Goal: Information Seeking & Learning: Learn about a topic

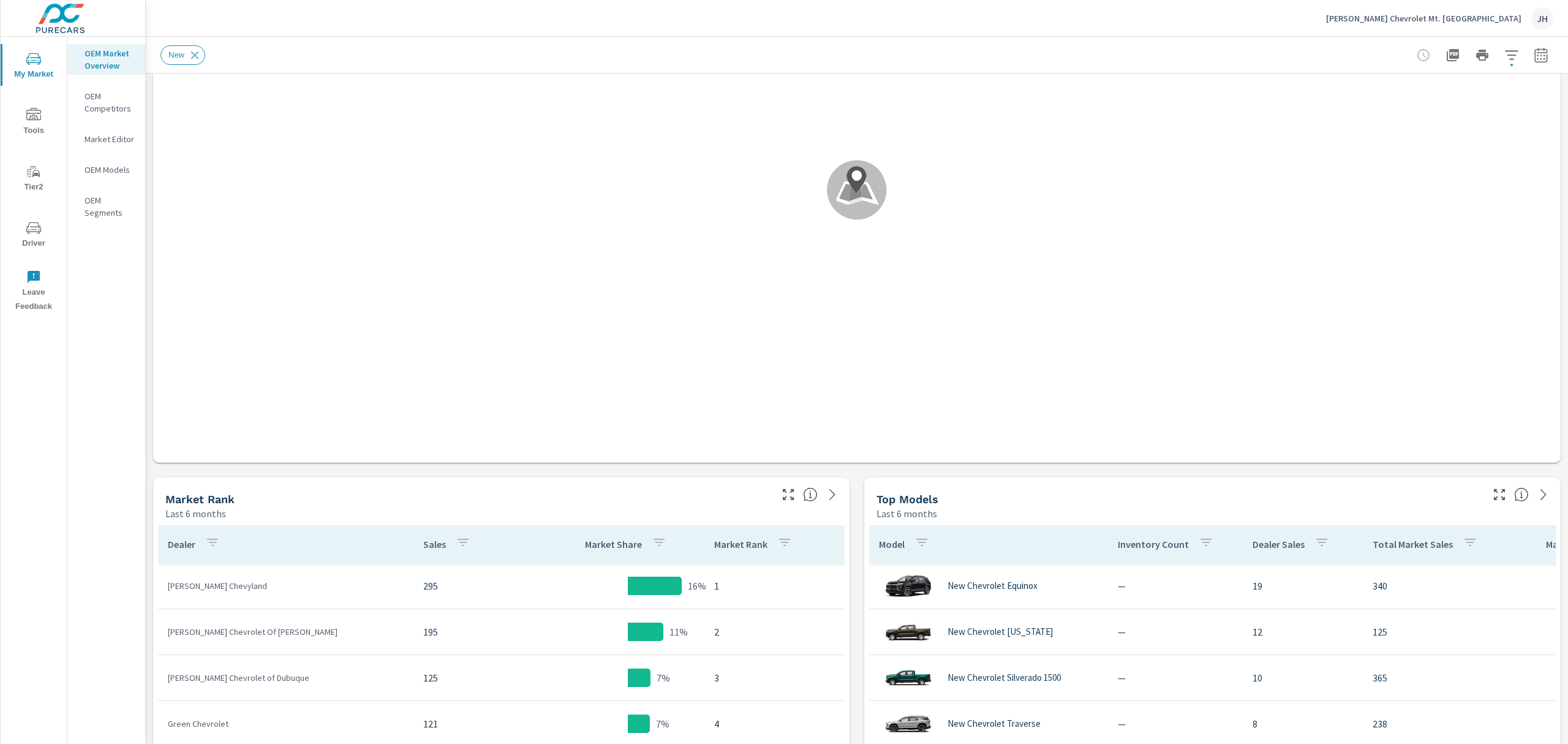
scroll to position [245, 0]
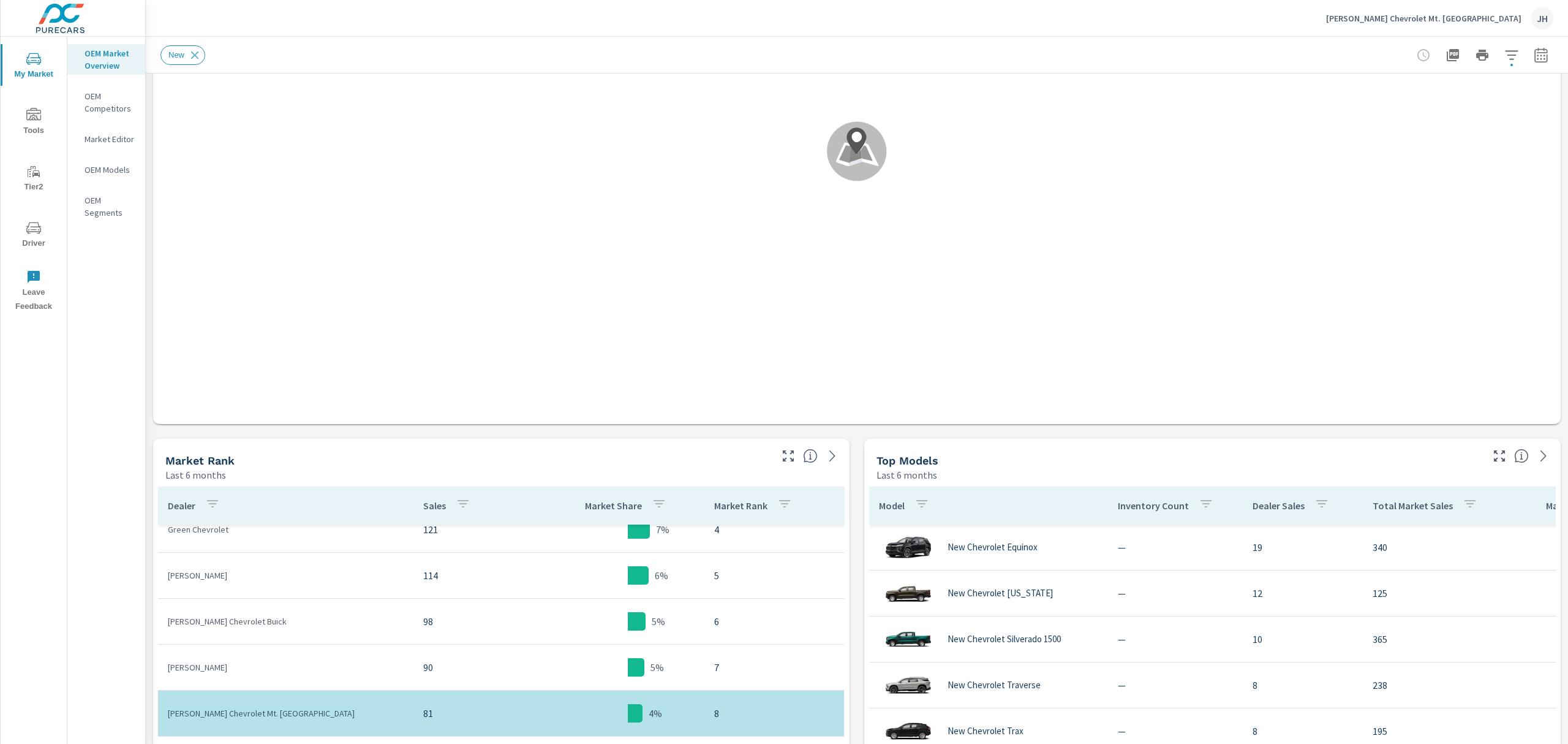
scroll to position [163, 0]
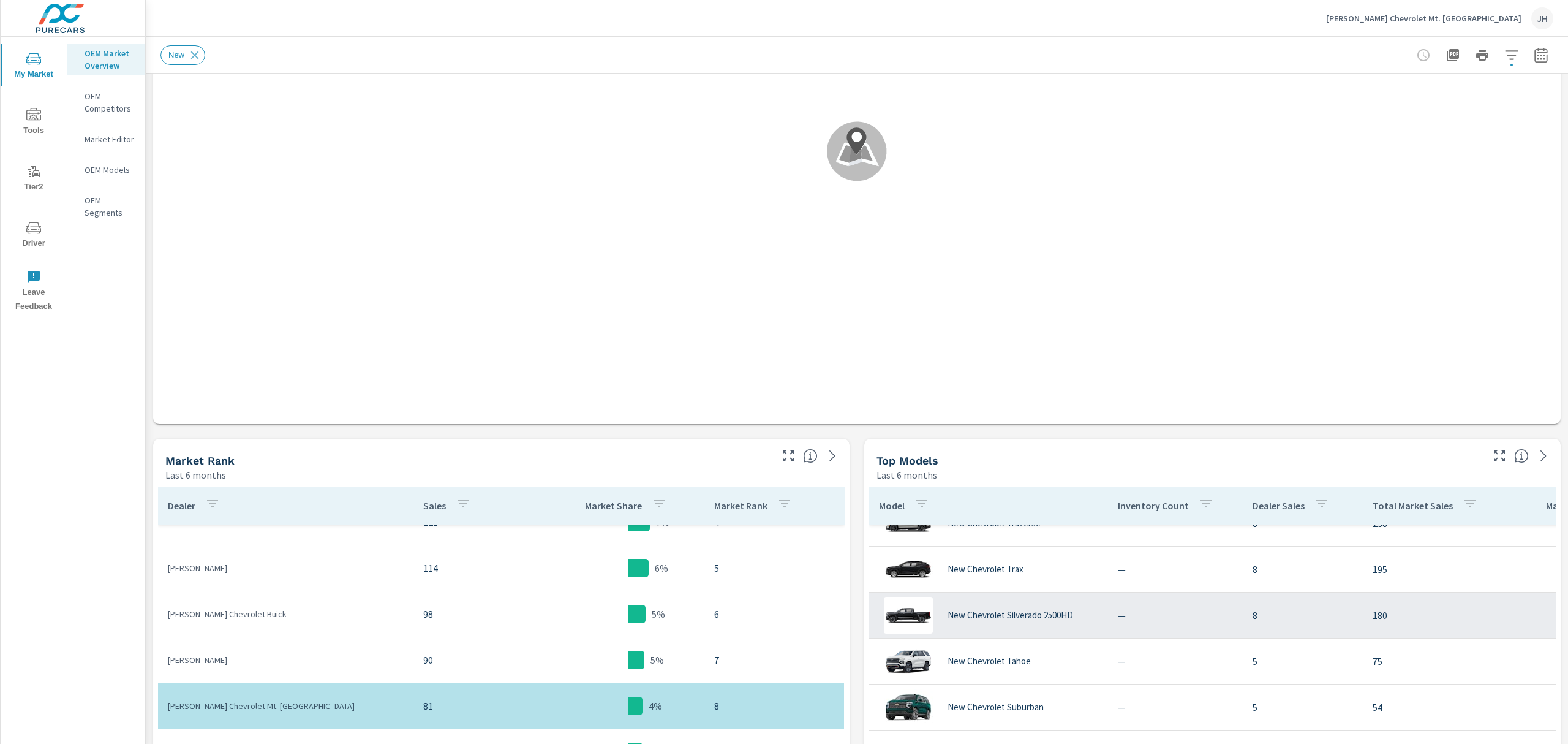
scroll to position [163, 0]
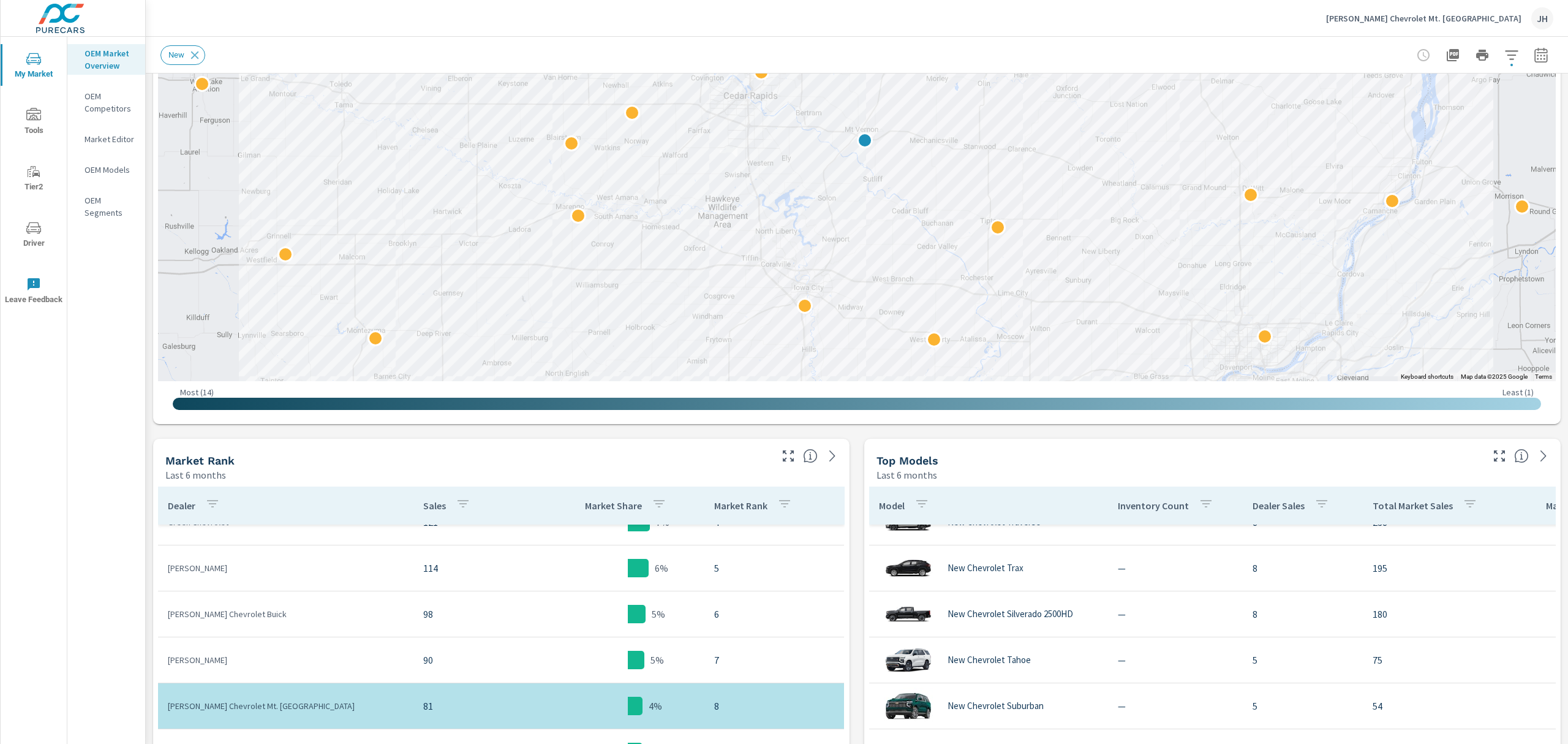
scroll to position [245, 0]
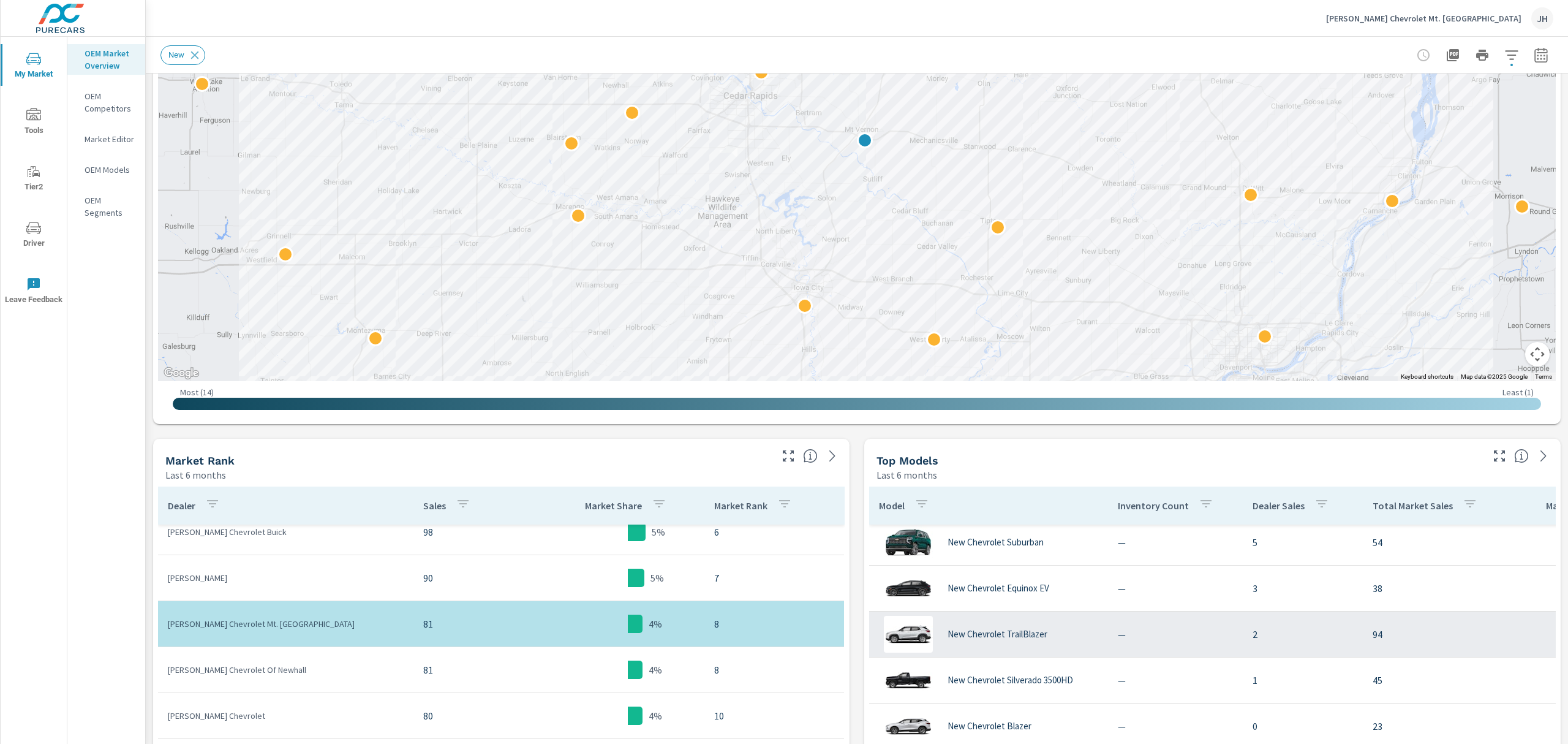
scroll to position [408, 0]
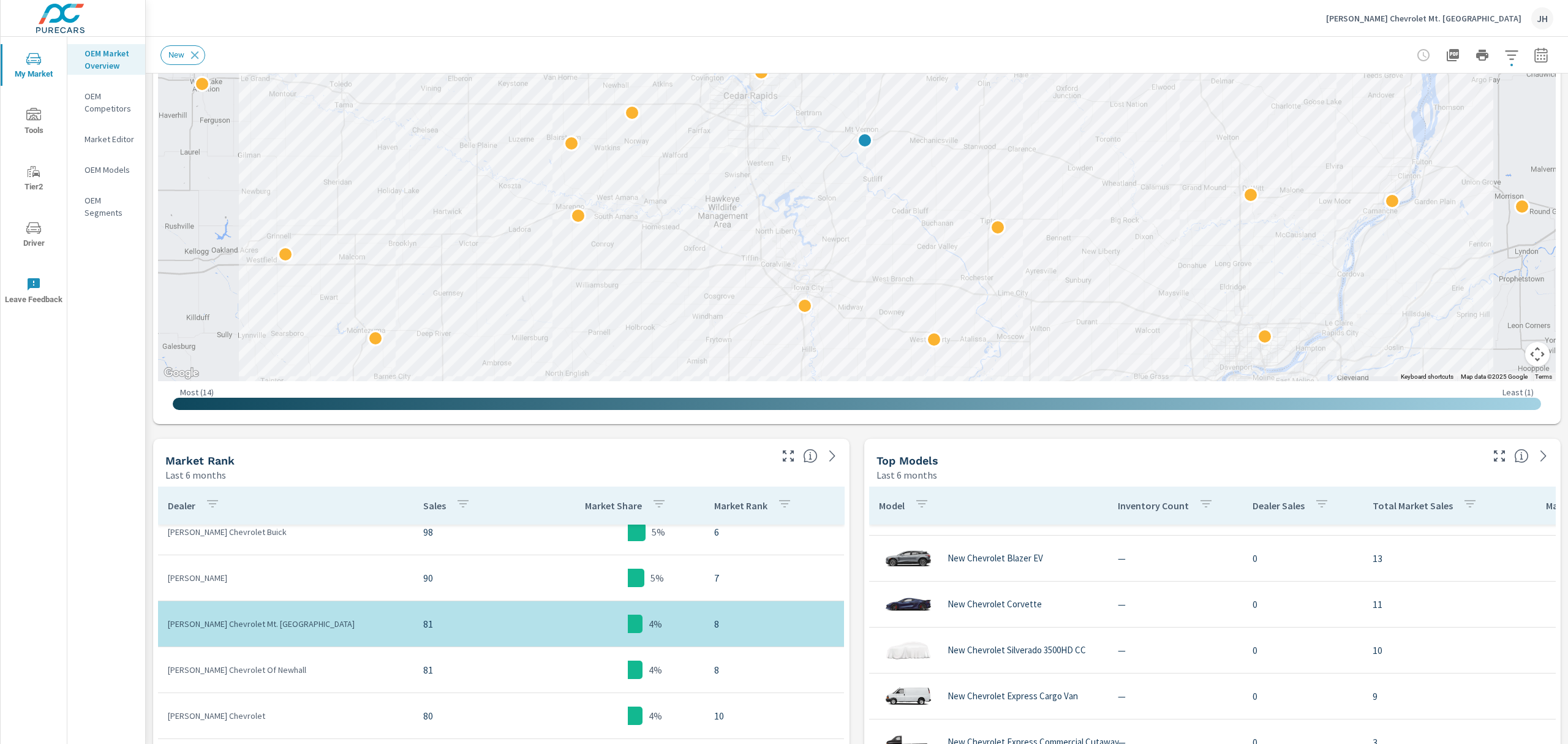
scroll to position [650, 0]
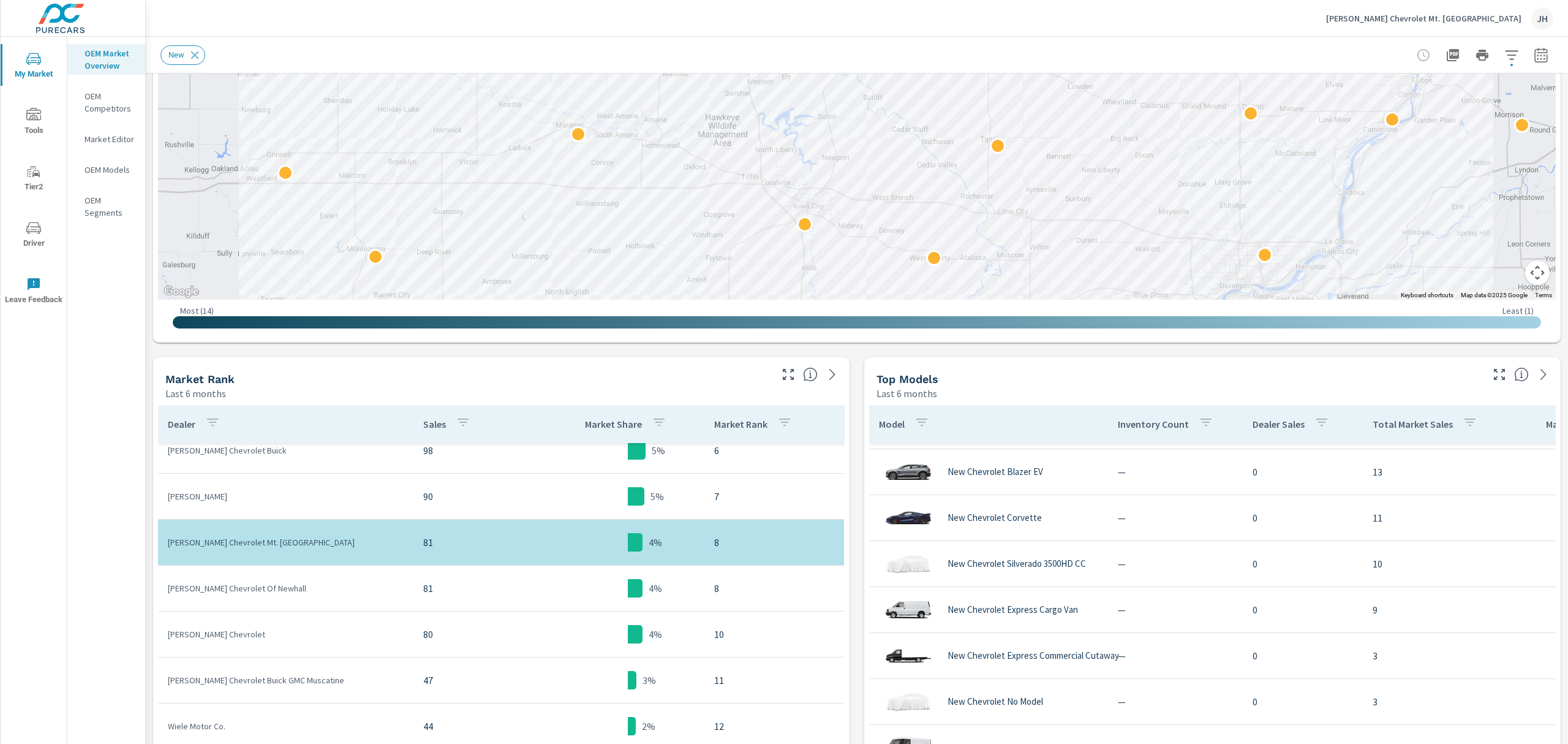
scroll to position [153, 0]
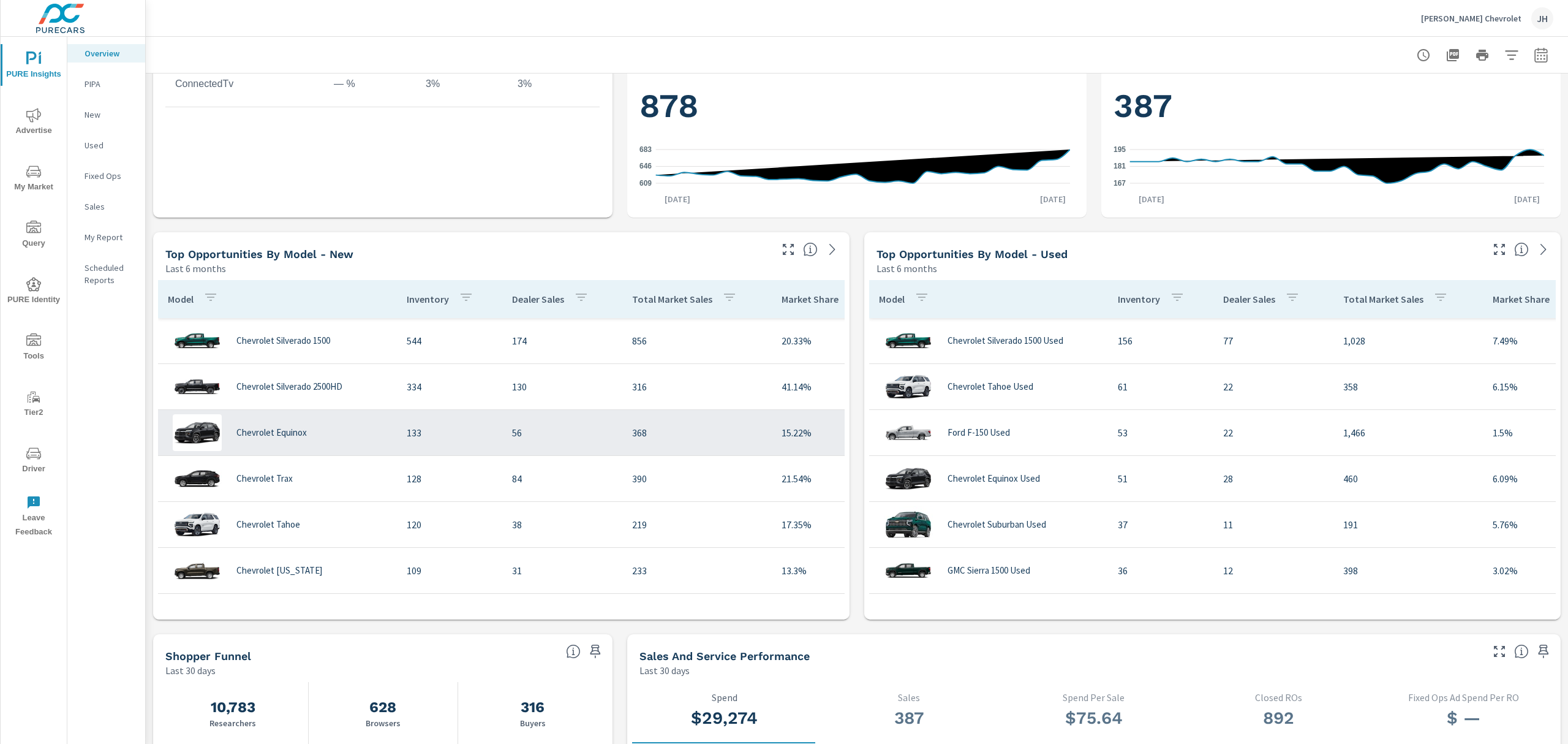
scroll to position [653, 0]
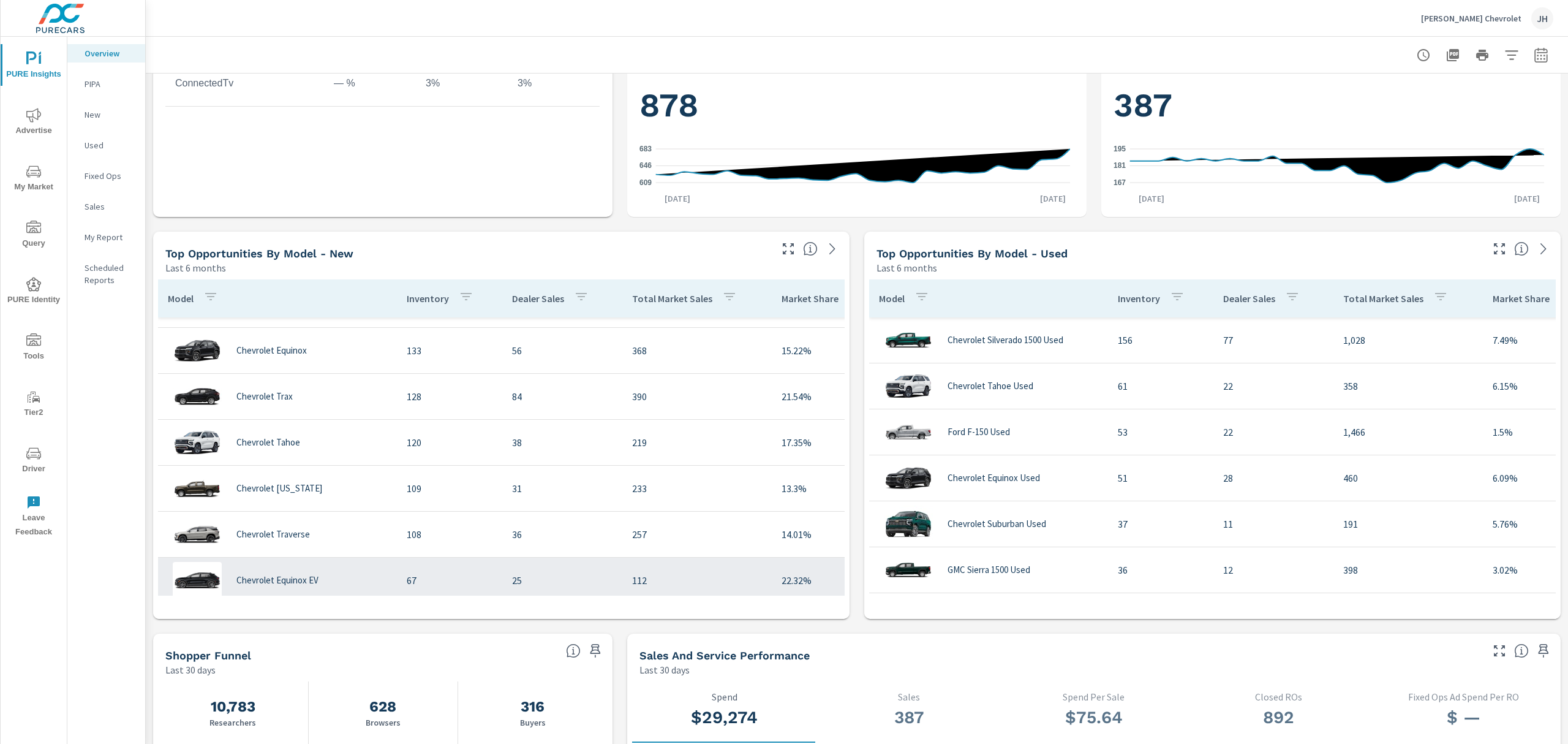
scroll to position [163, 0]
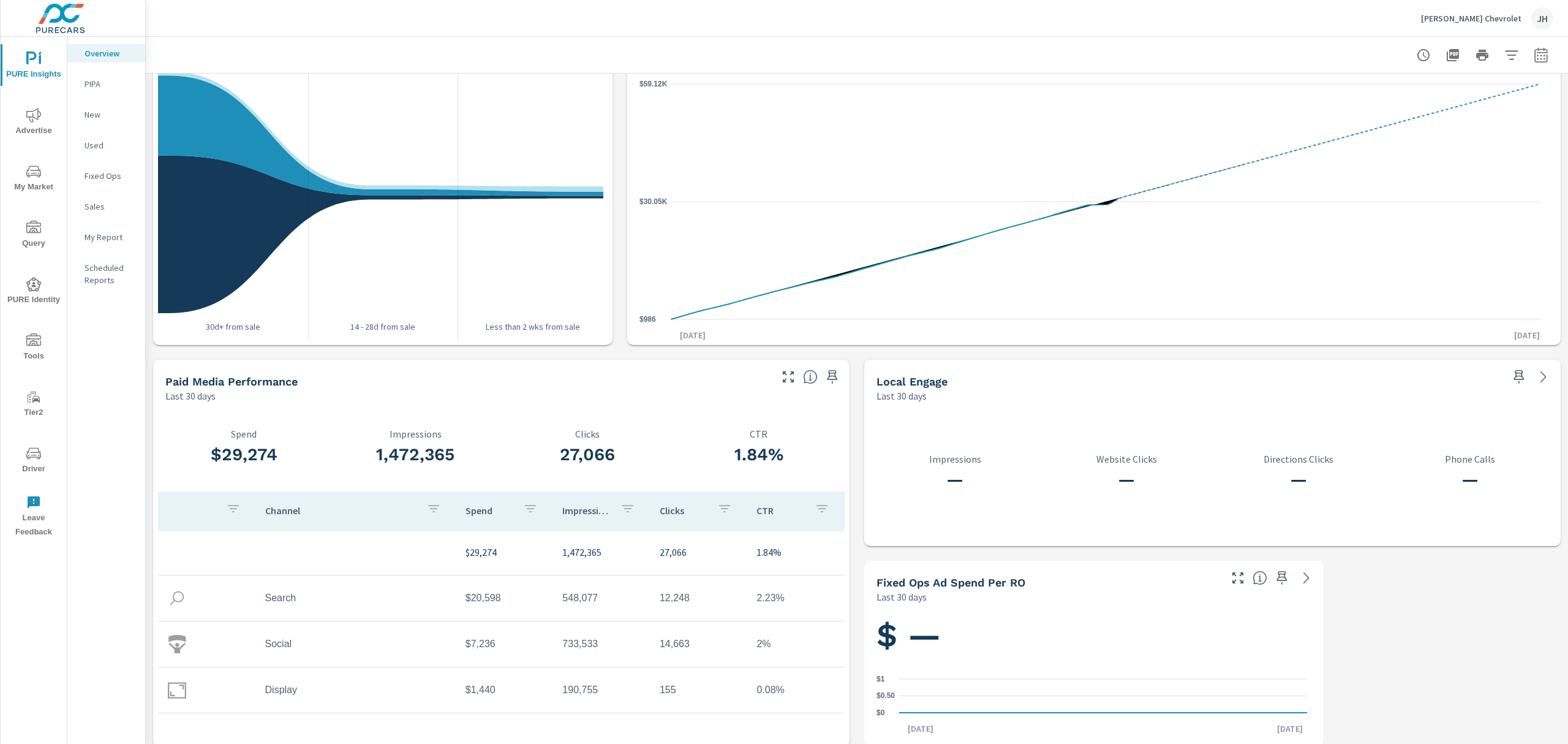
scroll to position [1339, 0]
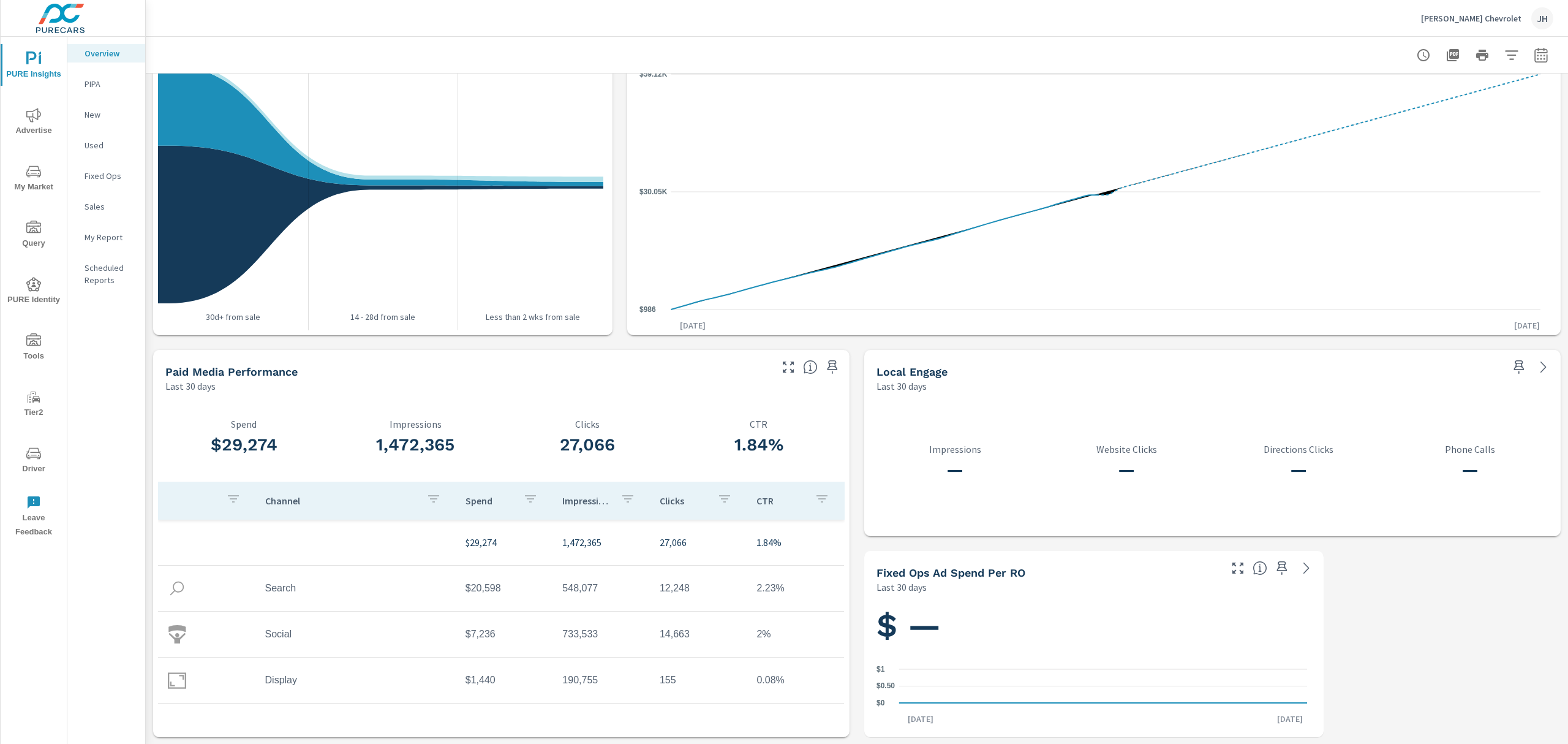
click at [33, 336] on icon "nav menu" at bounding box center [33, 340] width 15 height 15
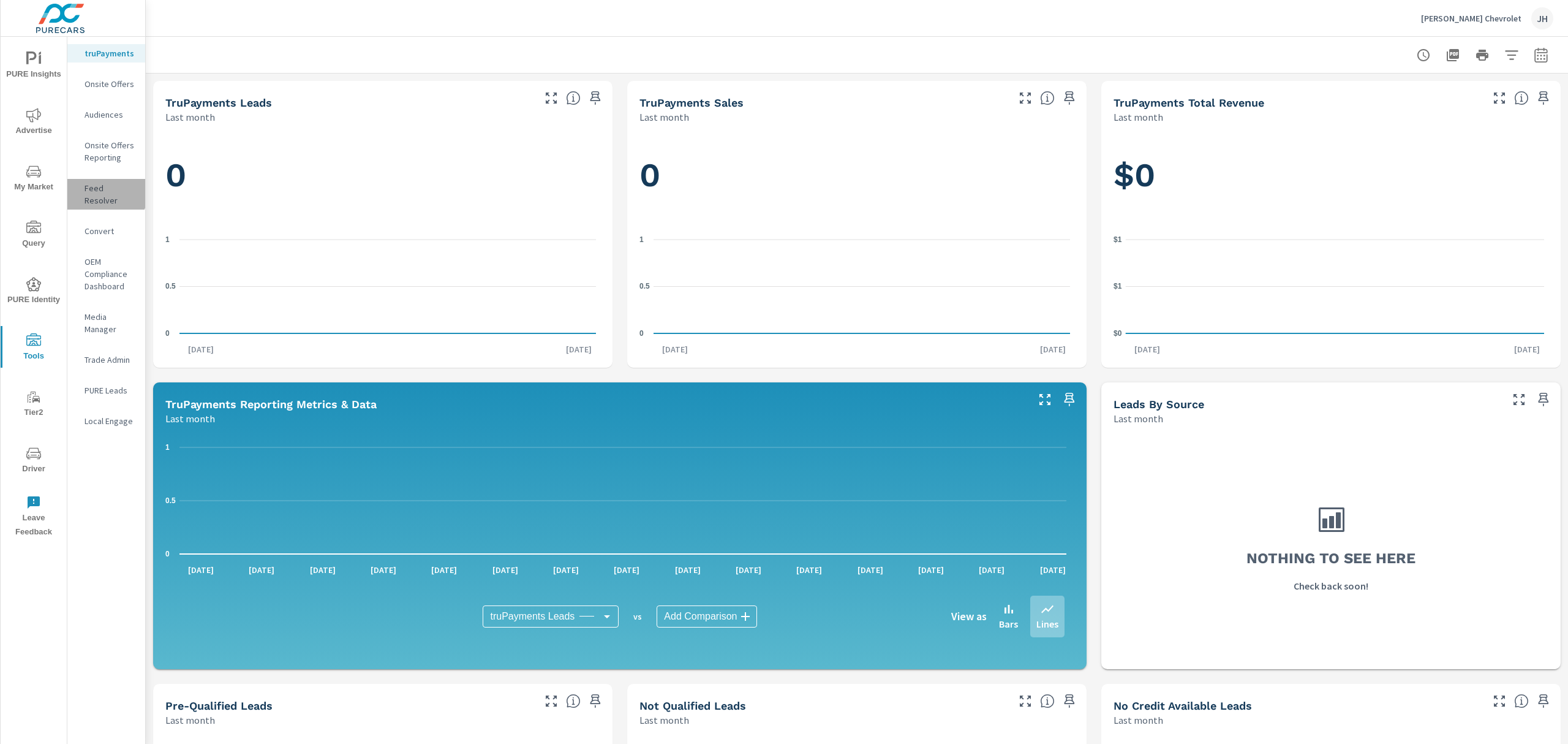
click at [104, 192] on p "Feed Resolver" at bounding box center [109, 194] width 51 height 24
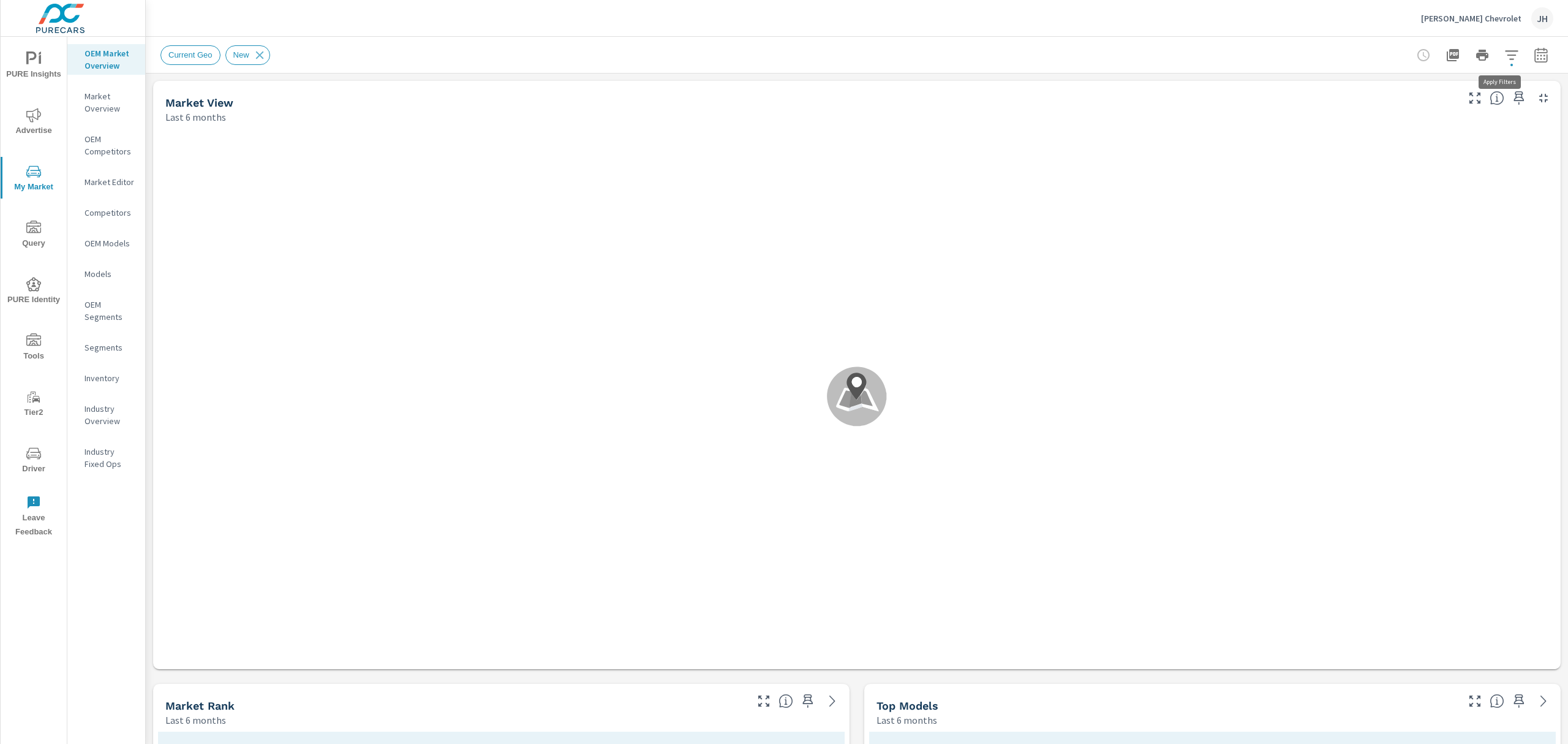
click at [1505, 59] on icon "button" at bounding box center [1512, 54] width 15 height 15
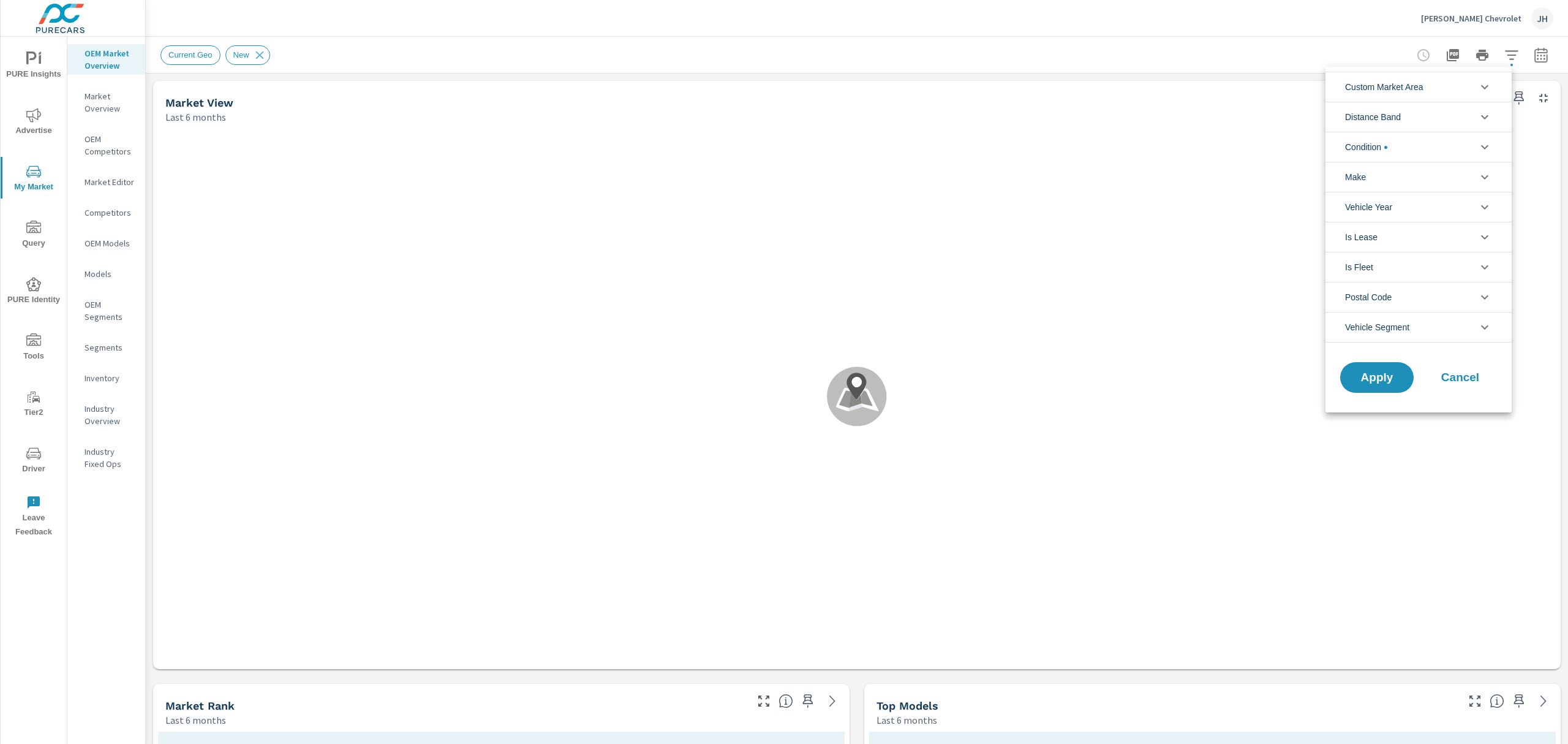
click at [1480, 50] on div at bounding box center [784, 372] width 1568 height 744
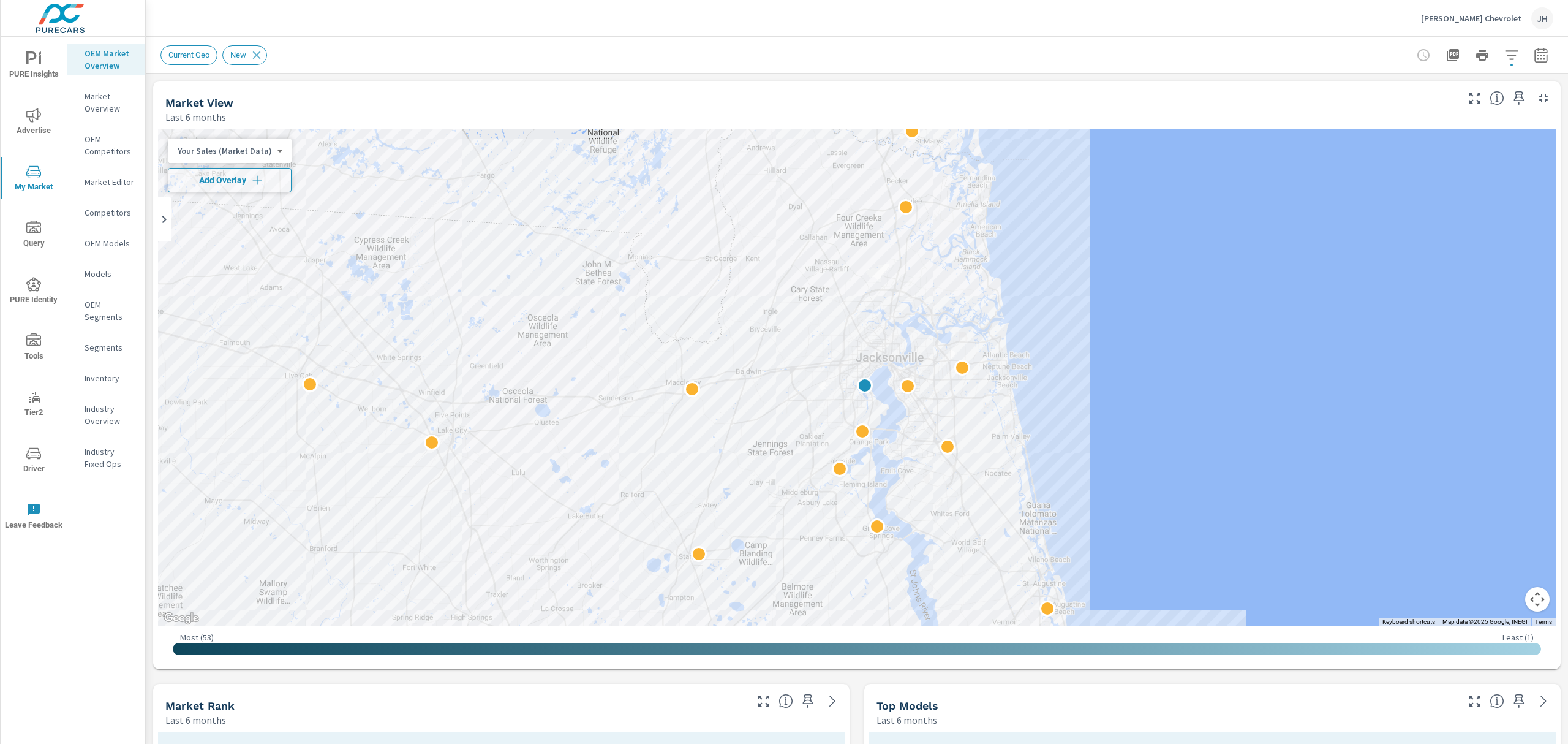
drag, startPoint x: 1314, startPoint y: 706, endPoint x: 1272, endPoint y: 716, distance: 43.2
click at [1314, 706] on div "Top Models" at bounding box center [1166, 705] width 579 height 15
click at [34, 338] on icon "nav menu" at bounding box center [33, 339] width 15 height 13
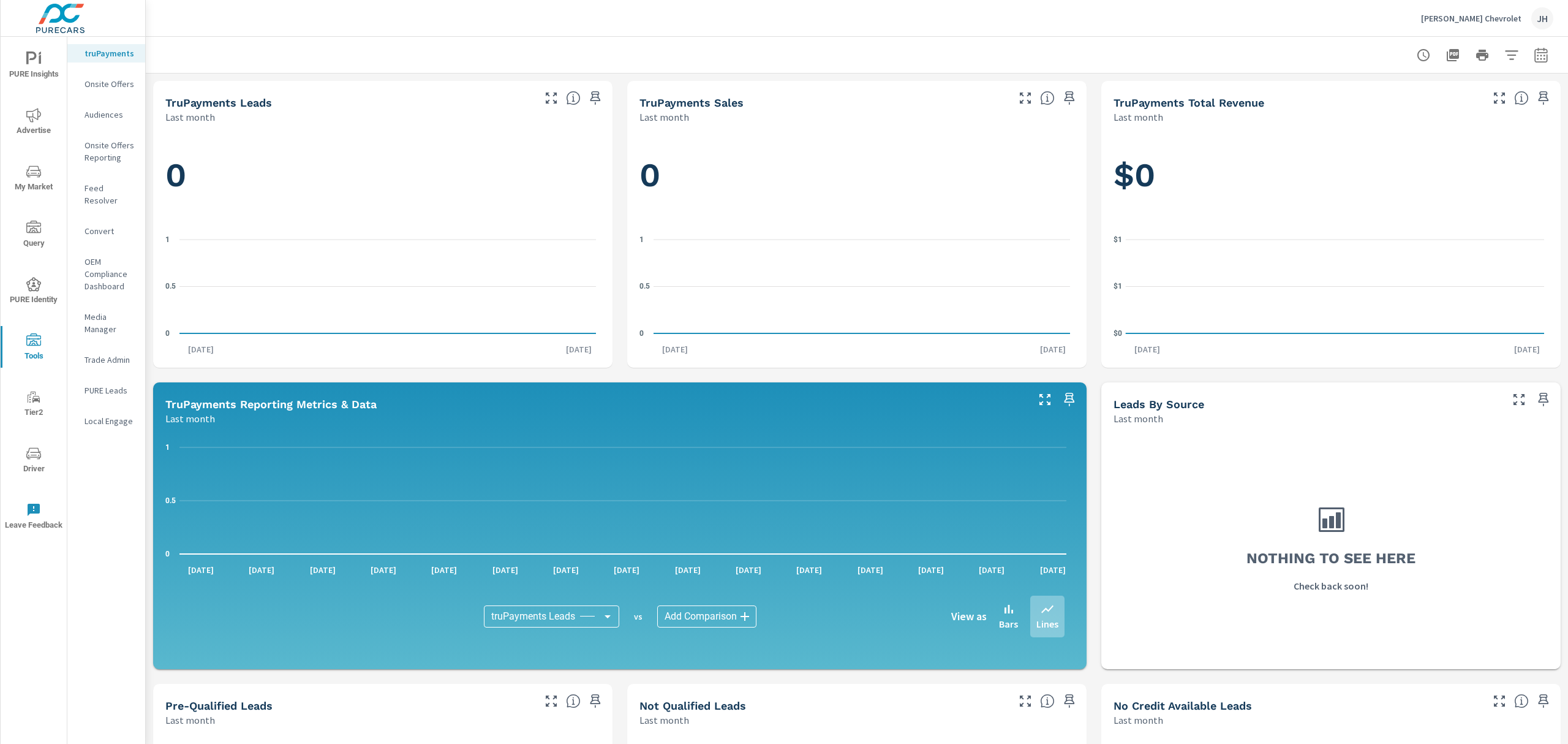
click at [27, 113] on icon "nav menu" at bounding box center [33, 114] width 15 height 15
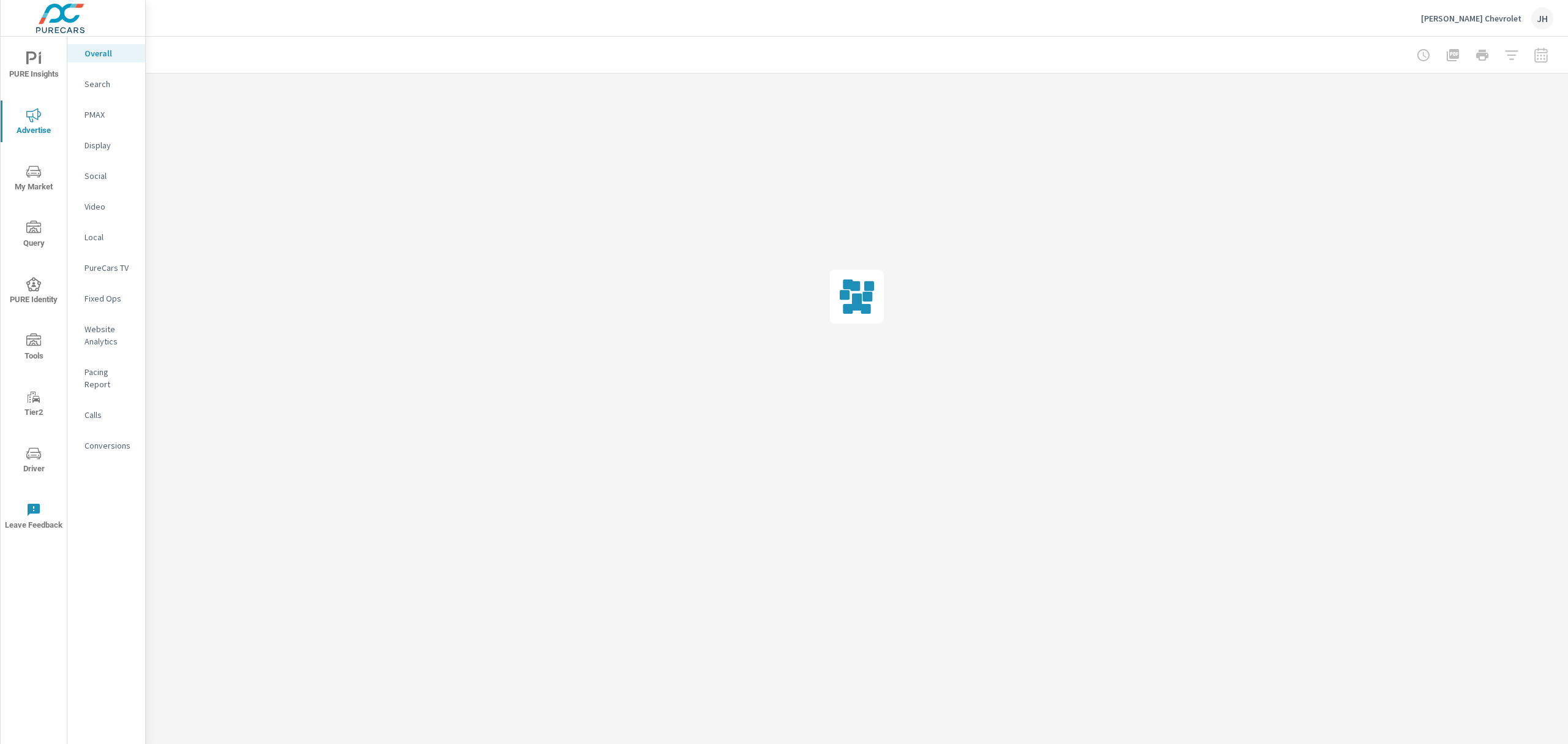
click at [97, 331] on p "Website Analytics" at bounding box center [109, 334] width 51 height 24
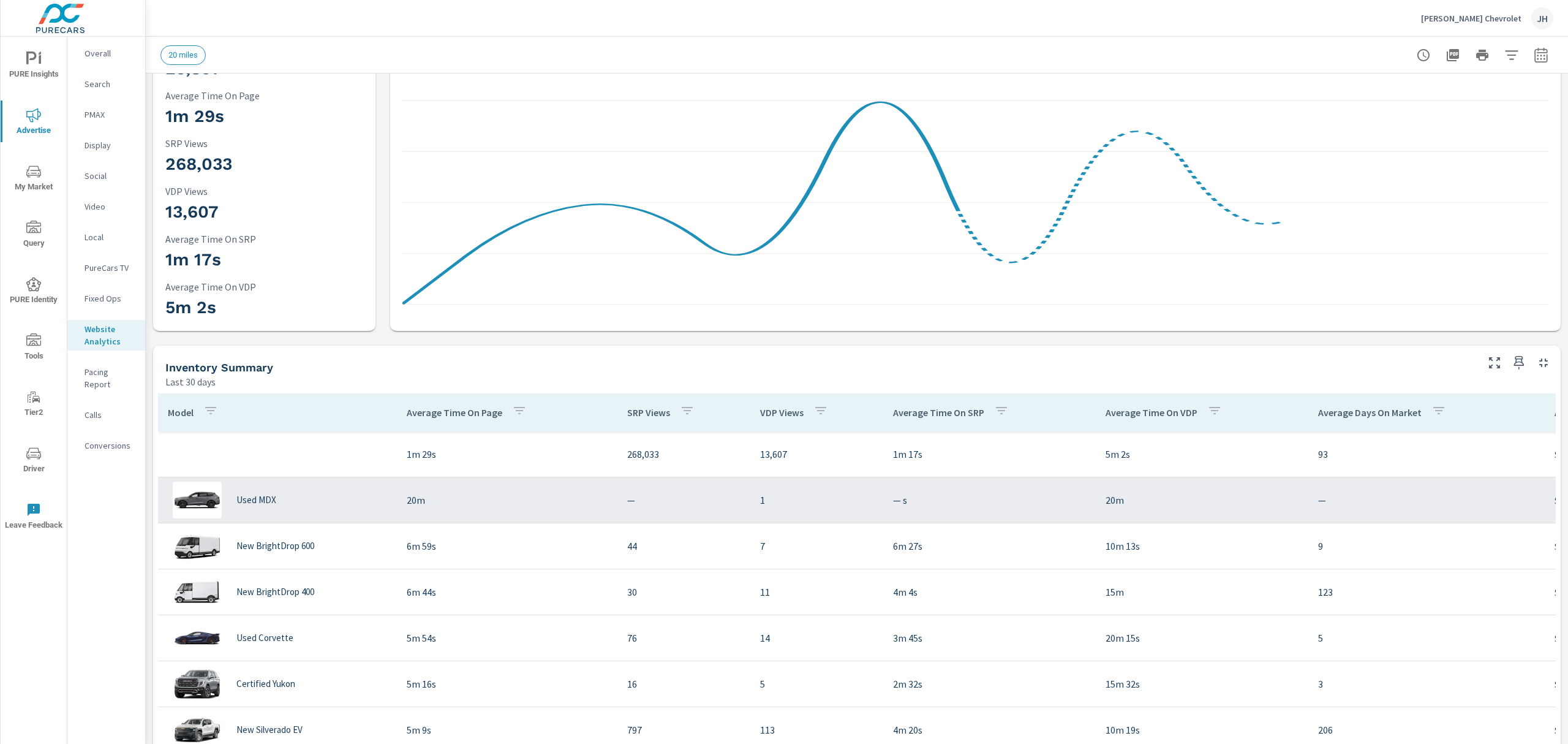
scroll to position [163, 0]
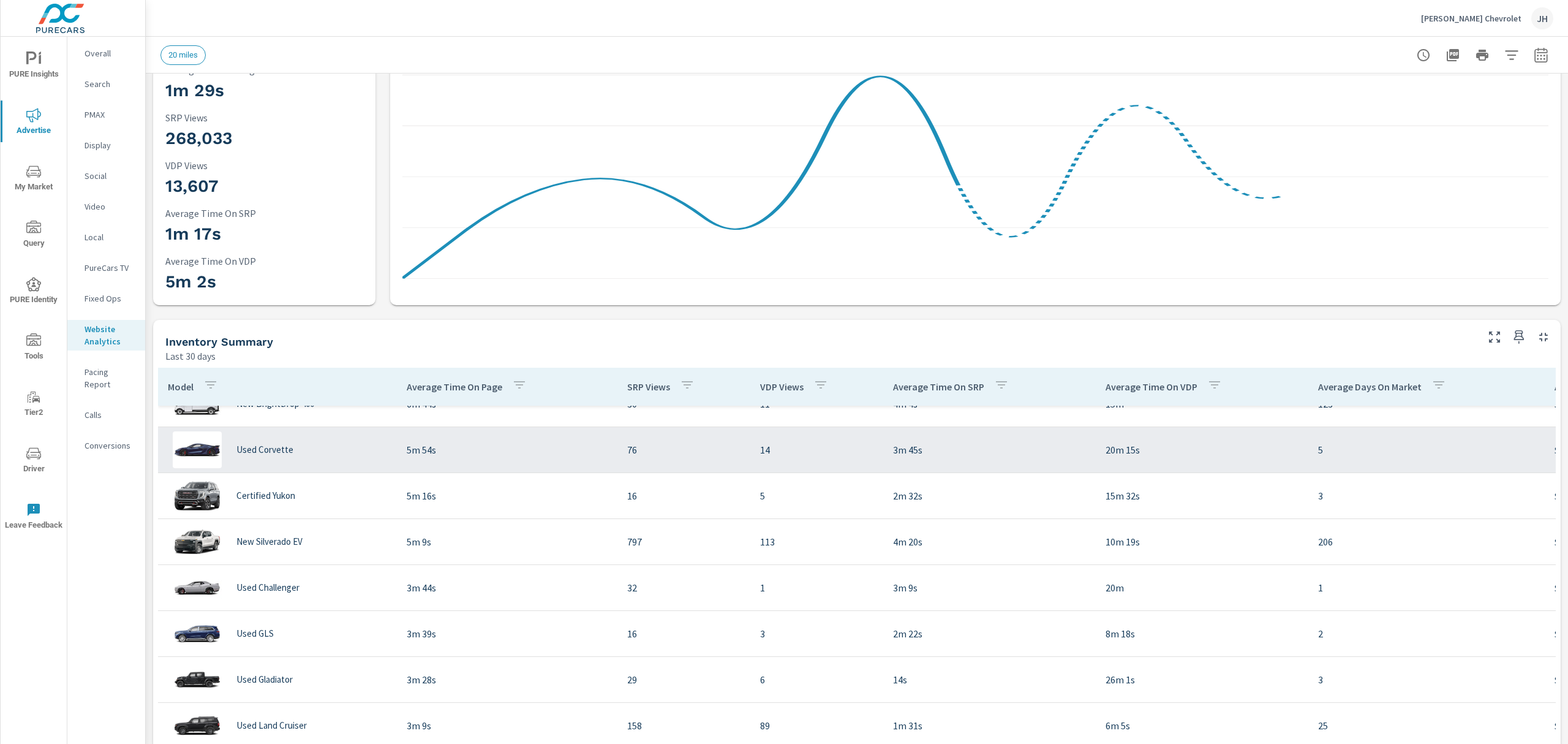
scroll to position [163, 0]
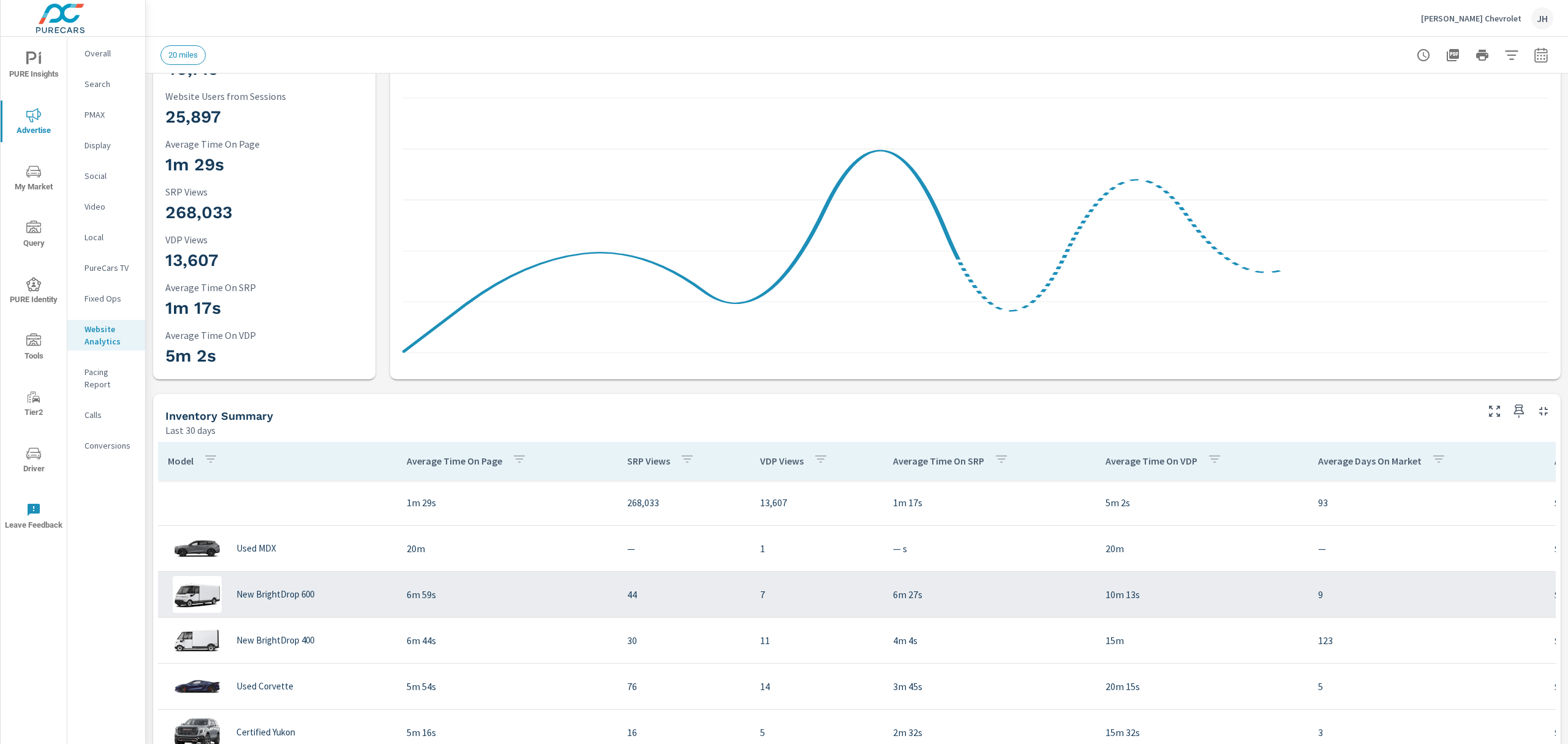
scroll to position [81, 0]
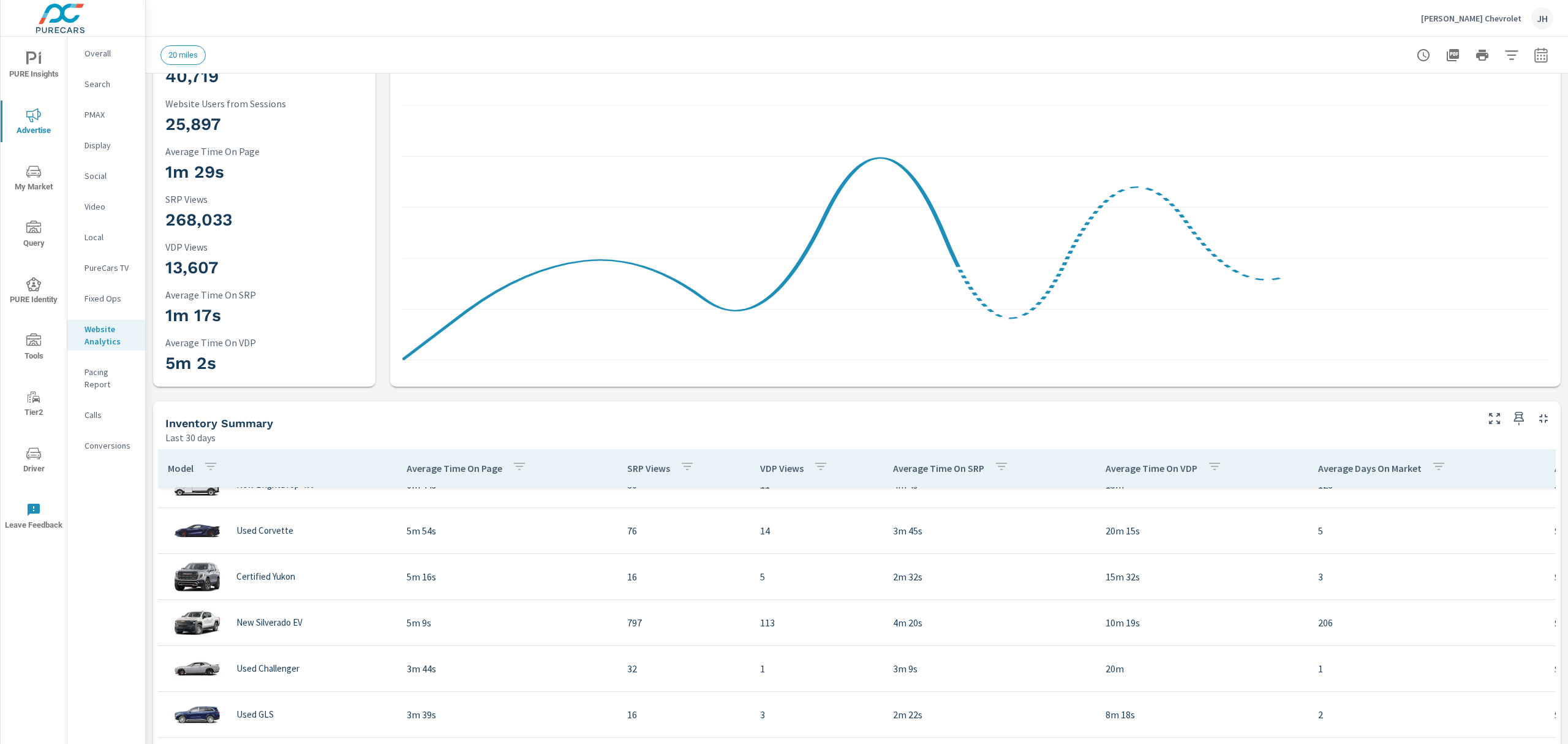
scroll to position [13, 0]
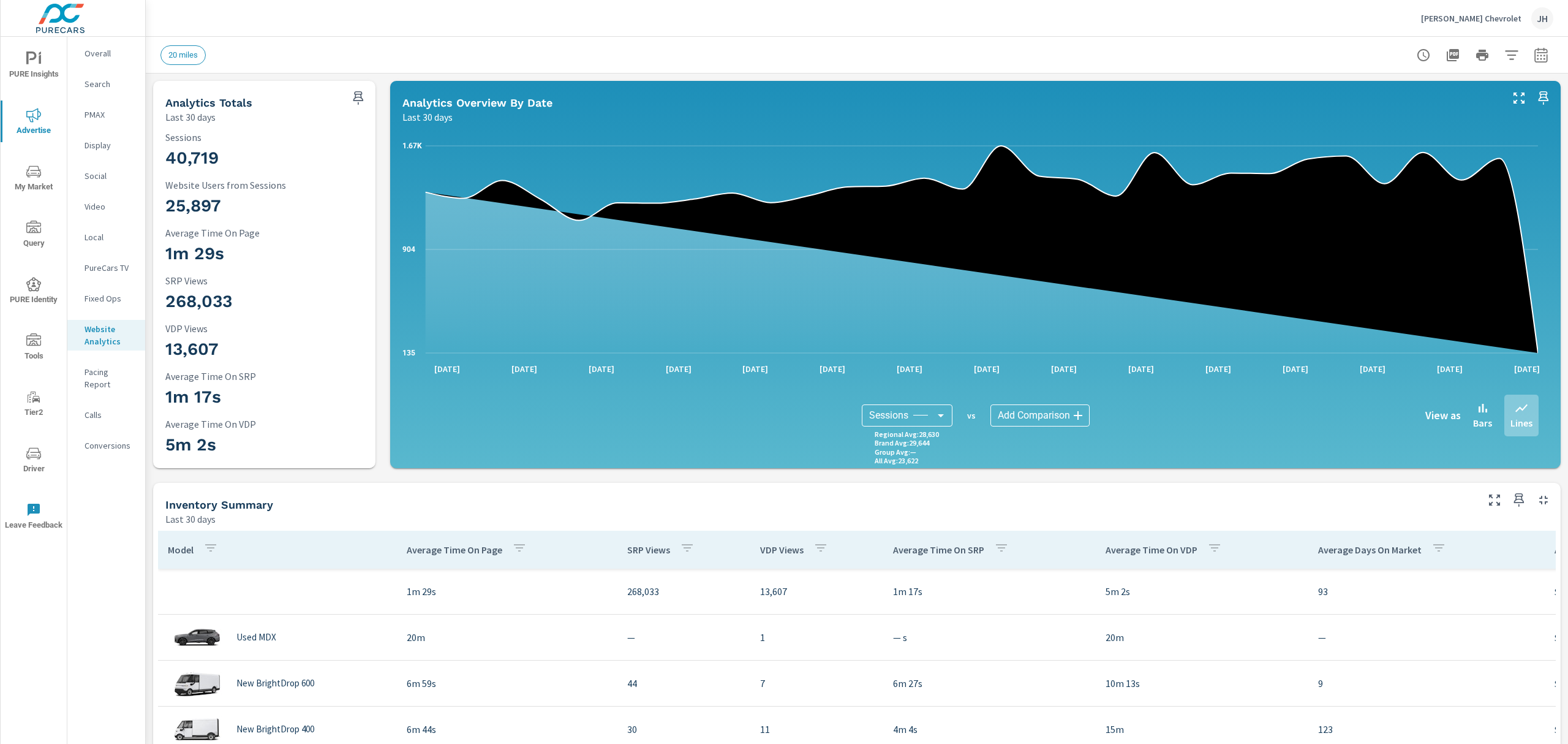
click at [128, 51] on p "Overall" at bounding box center [109, 53] width 51 height 13
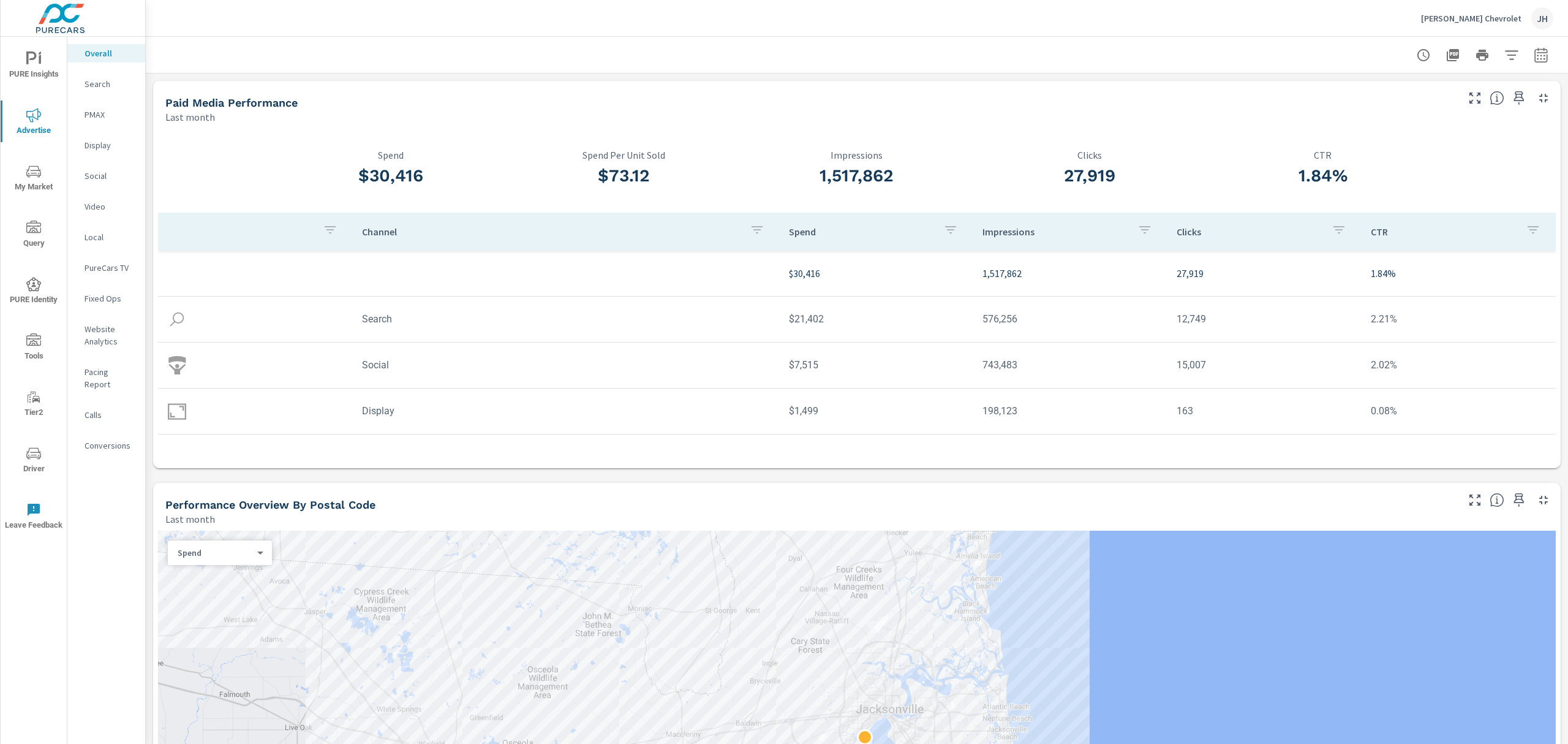
click at [1388, 98] on div "Paid Media Performance" at bounding box center [811, 103] width 1290 height 15
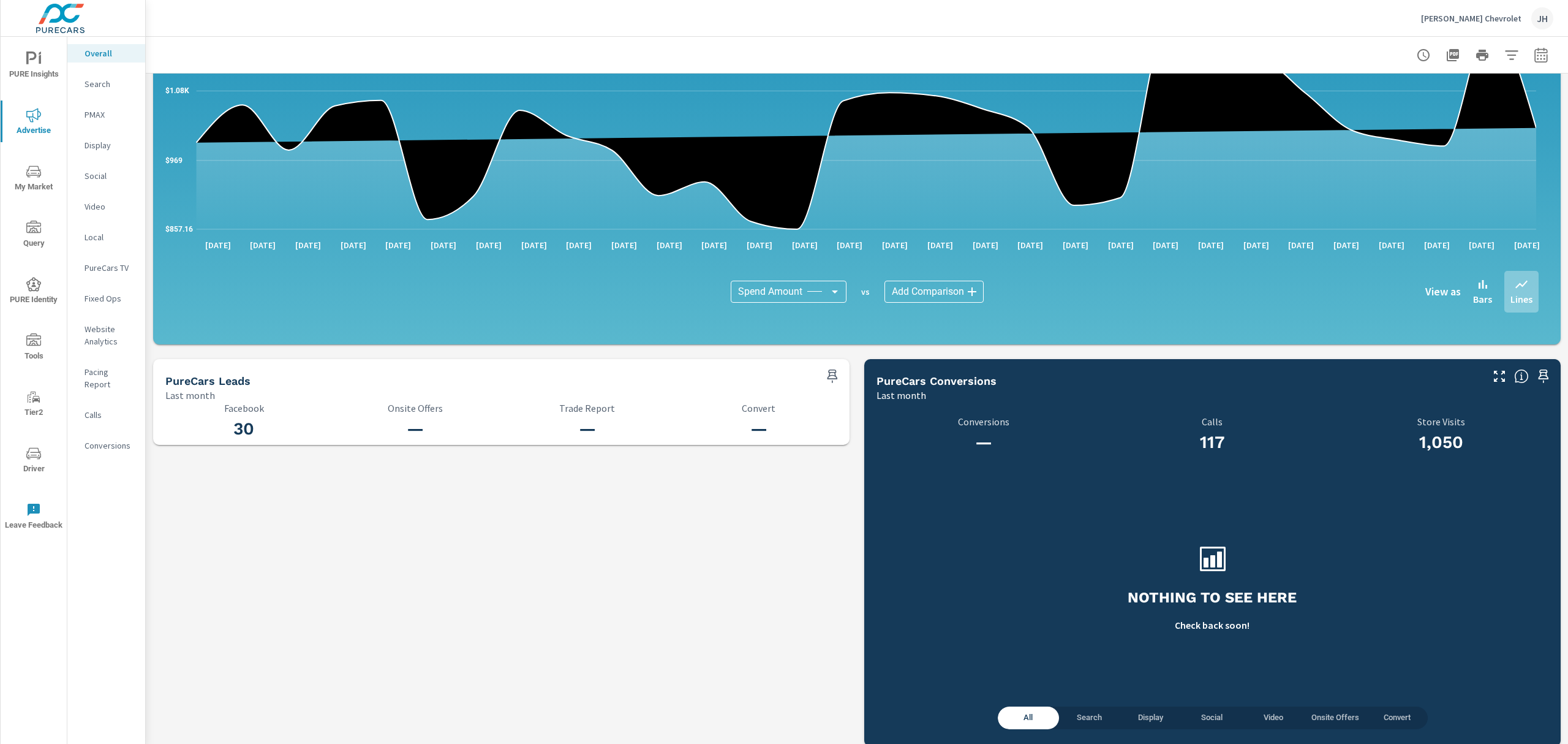
scroll to position [1038, 0]
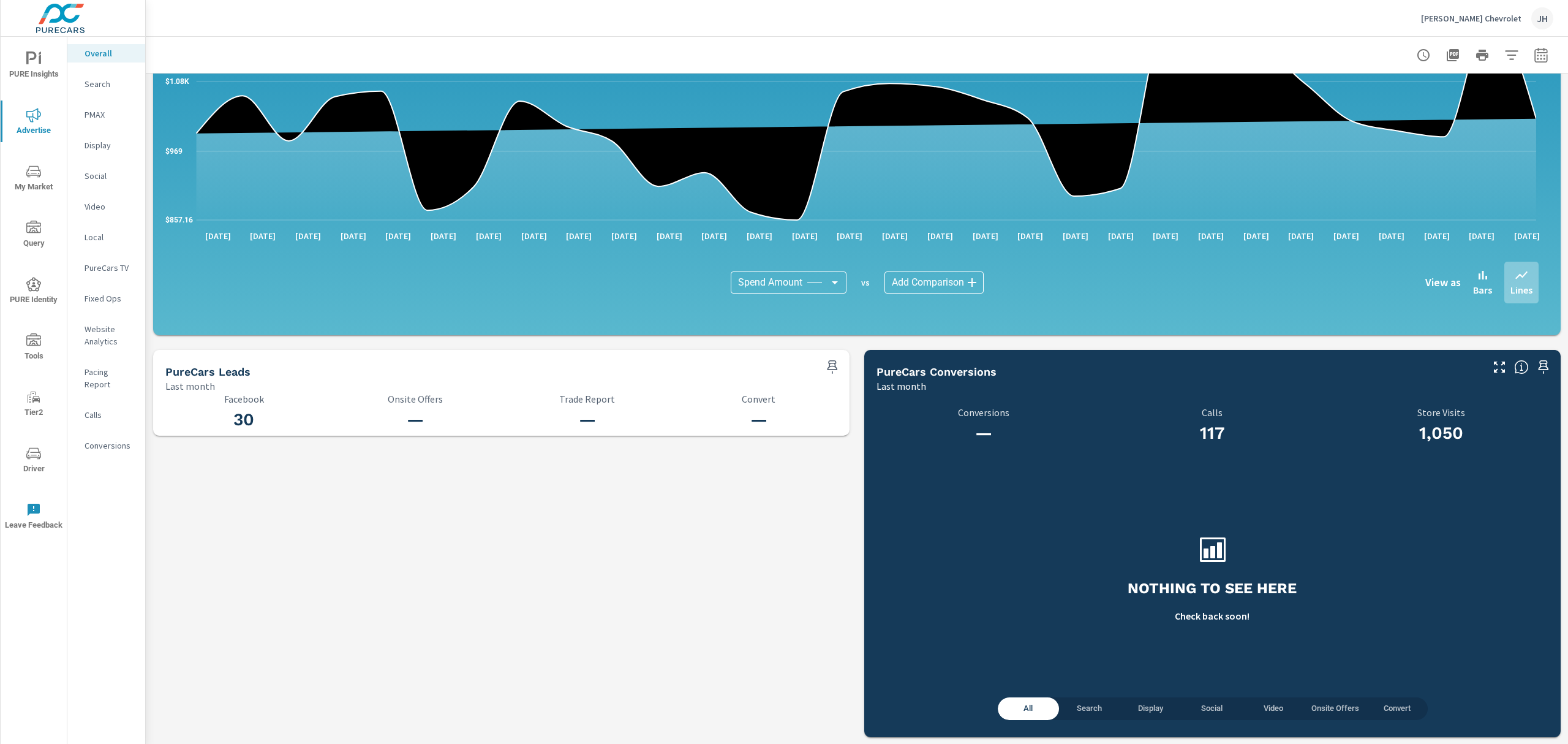
click at [101, 331] on p "Website Analytics" at bounding box center [109, 334] width 51 height 24
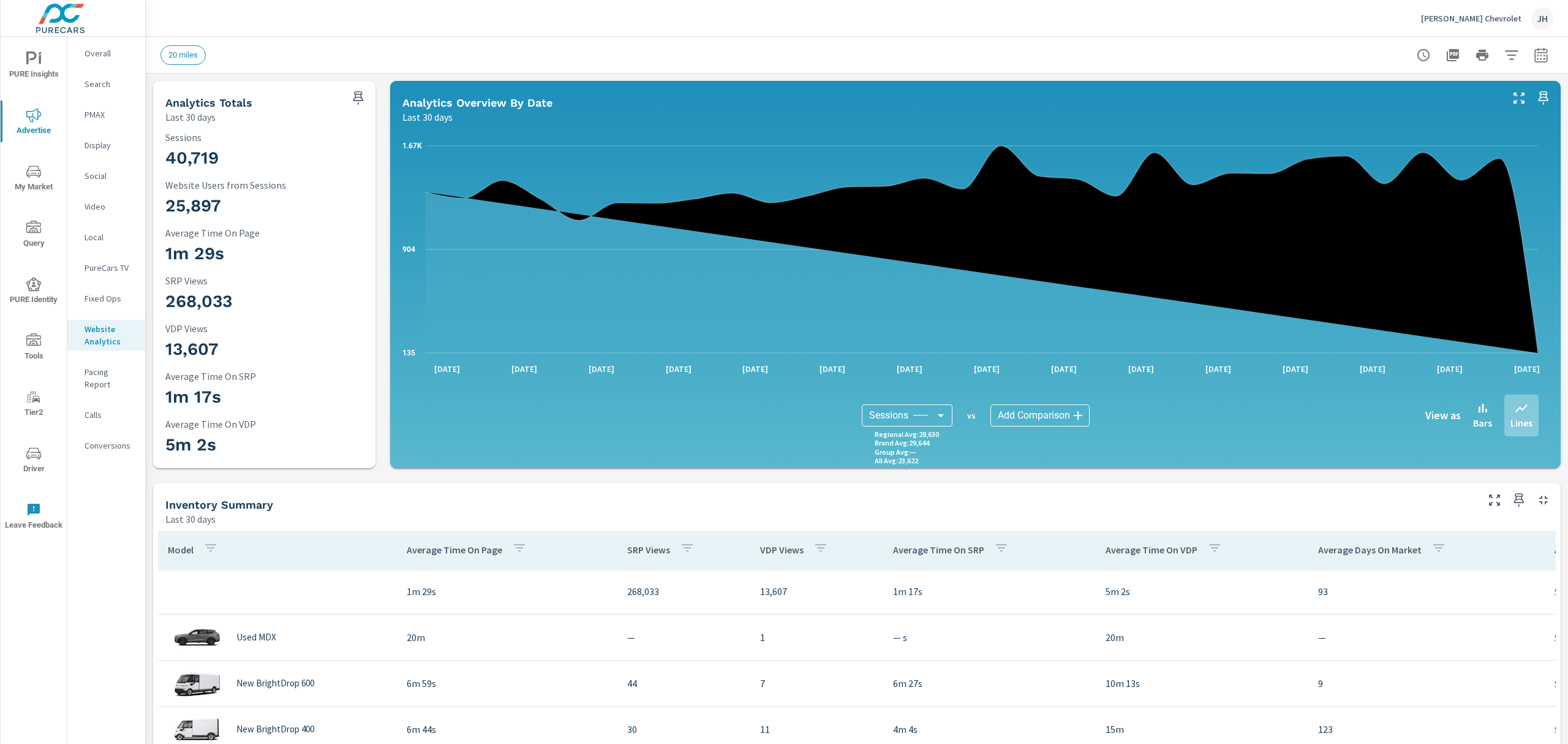
click at [1069, 415] on body "PURE Insights Advertise My Market Query PURE Identity Tools Tier2 Driver Leave …" at bounding box center [784, 372] width 1568 height 744
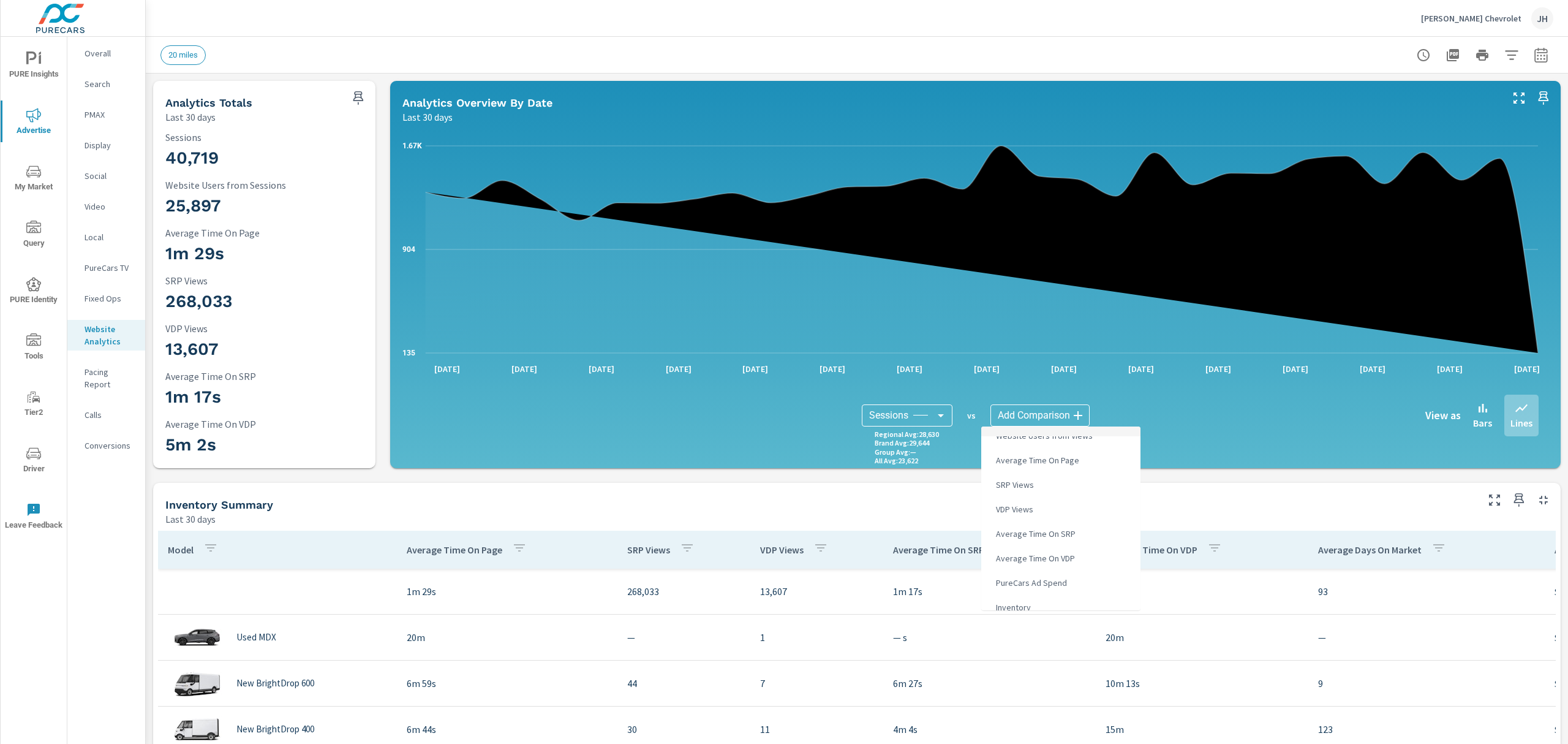
scroll to position [71, 0]
click at [1106, 476] on li "VDP Views" at bounding box center [1061, 475] width 159 height 24
type input "VDP Views"
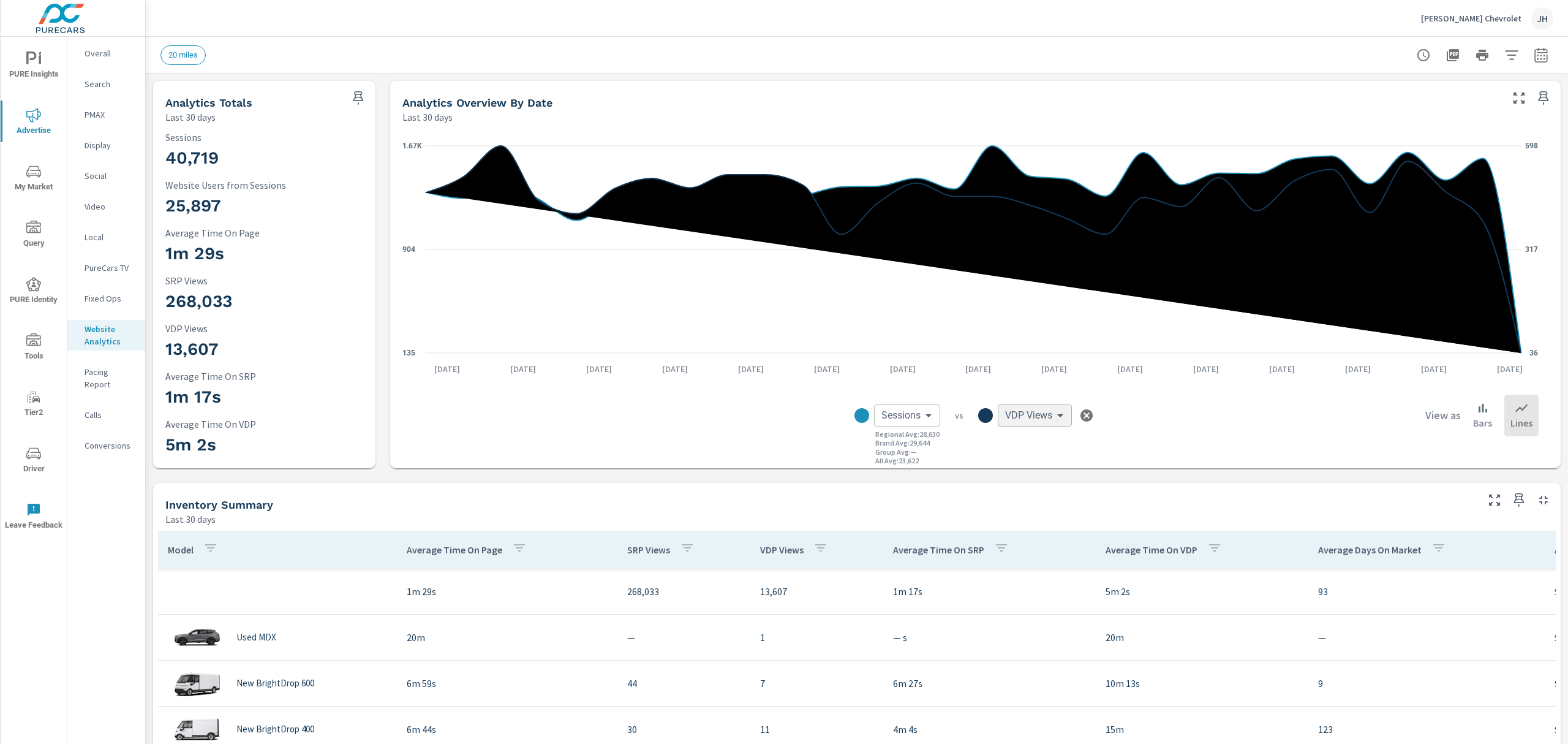
scroll to position [46, 0]
click at [1050, 418] on body "PURE Insights Advertise My Market Query PURE Identity Tools Tier2 Driver Leave …" at bounding box center [784, 372] width 1568 height 744
click at [927, 415] on div at bounding box center [784, 372] width 1568 height 744
click at [925, 415] on body "PURE Insights Advertise My Market Query PURE Identity Tools Tier2 Driver Leave …" at bounding box center [784, 372] width 1568 height 744
click at [1083, 439] on div at bounding box center [784, 372] width 1568 height 744
